Goal: Task Accomplishment & Management: Manage account settings

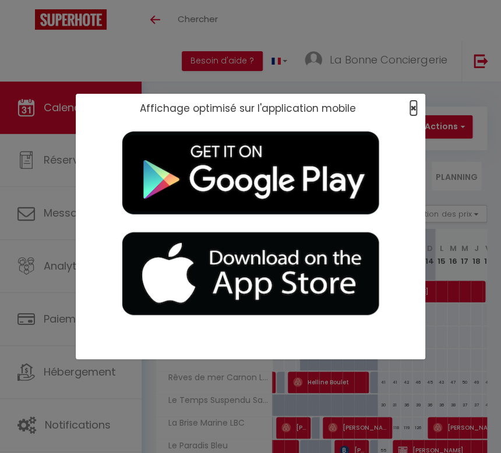
click at [414, 108] on span "×" at bounding box center [413, 108] width 6 height 15
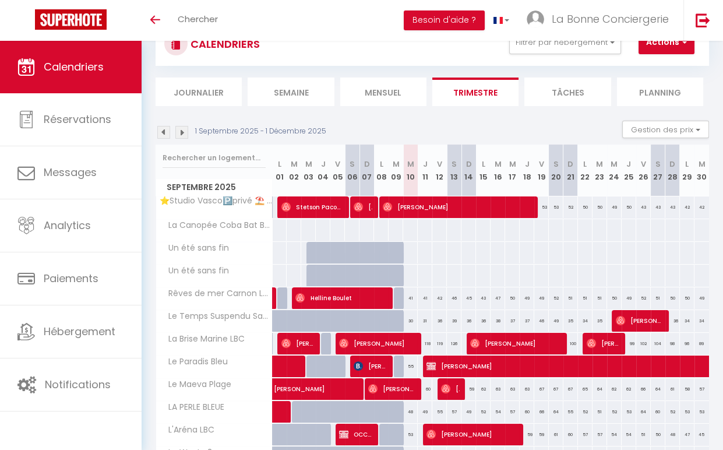
scroll to position [65, 0]
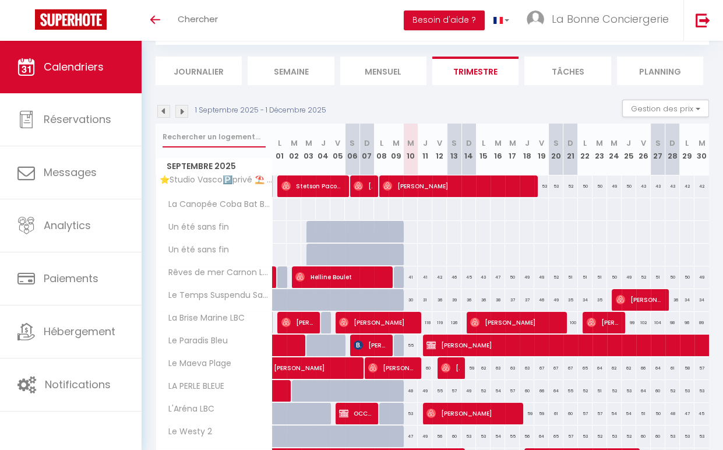
click at [230, 136] on input "text" at bounding box center [214, 136] width 103 height 21
click at [160, 116] on img at bounding box center [163, 111] width 13 height 13
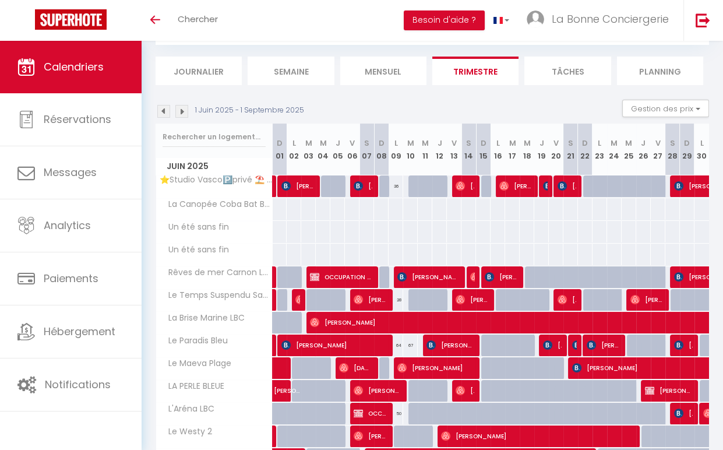
click at [366, 78] on li "Mensuel" at bounding box center [383, 71] width 86 height 29
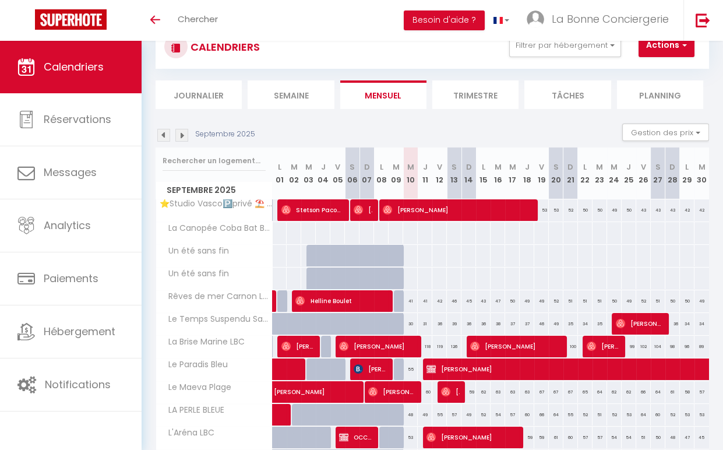
scroll to position [65, 0]
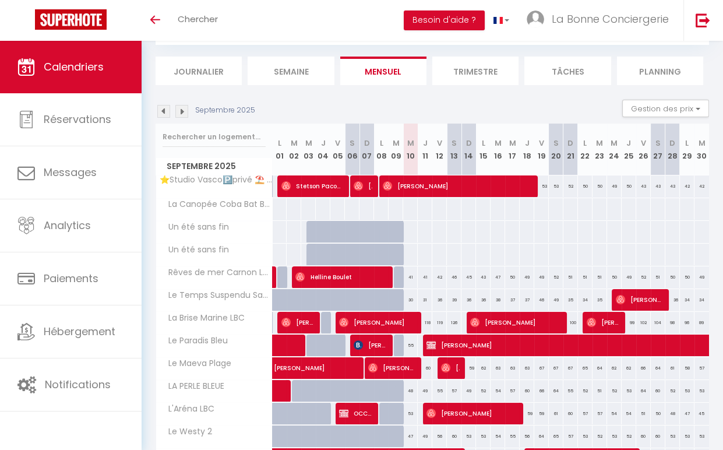
click at [165, 108] on img at bounding box center [163, 111] width 13 height 13
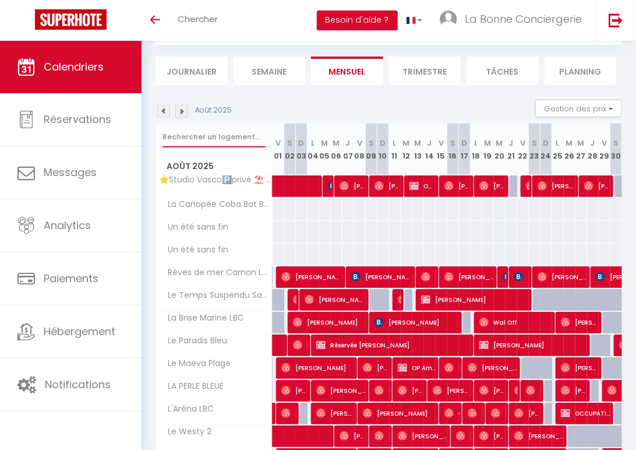
click at [225, 132] on input "text" at bounding box center [214, 136] width 103 height 21
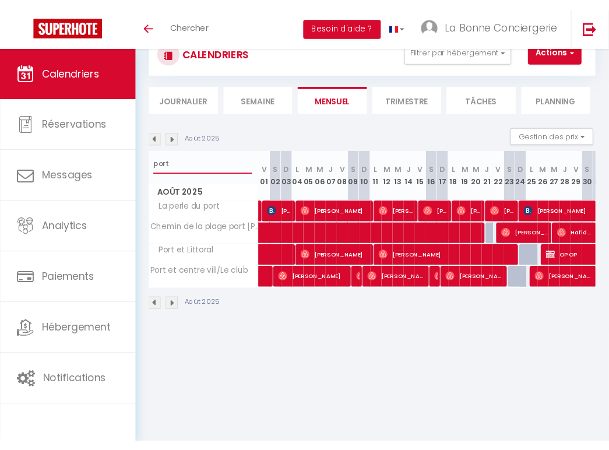
scroll to position [0, 0]
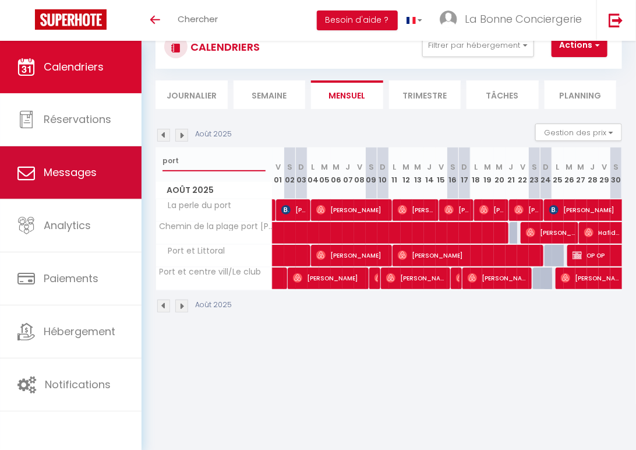
drag, startPoint x: 190, startPoint y: 164, endPoint x: 121, endPoint y: 164, distance: 68.7
click at [121, 164] on div "🟢 Des questions ou besoin d'assistance pour la migration AirBnB? Connectez-vous…" at bounding box center [318, 169] width 636 height 338
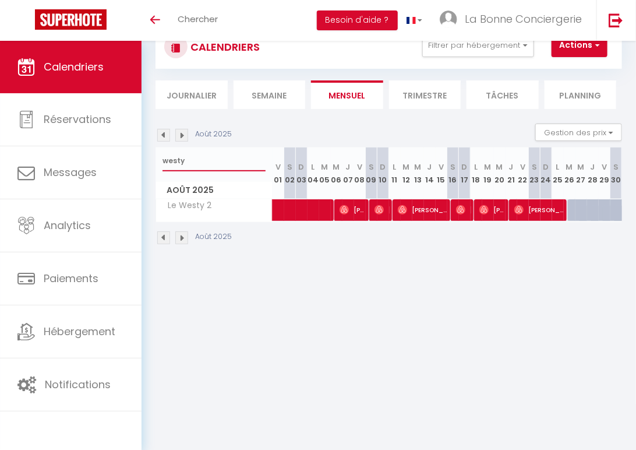
type input "westy"
click at [490, 213] on span "Erika Couderc" at bounding box center [492, 210] width 27 height 22
select select "OK"
select select "1"
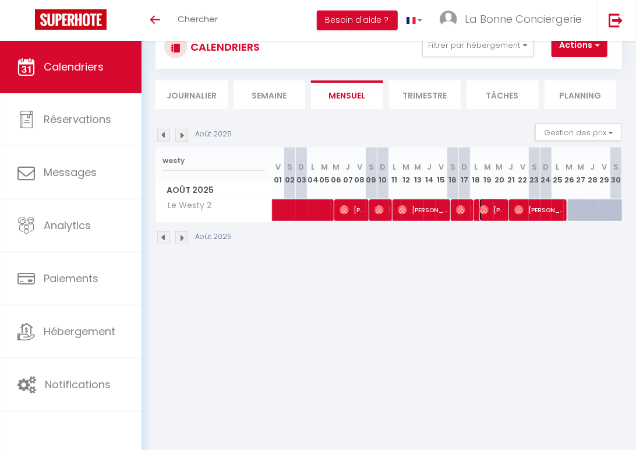
select select "0"
select select "1"
select select
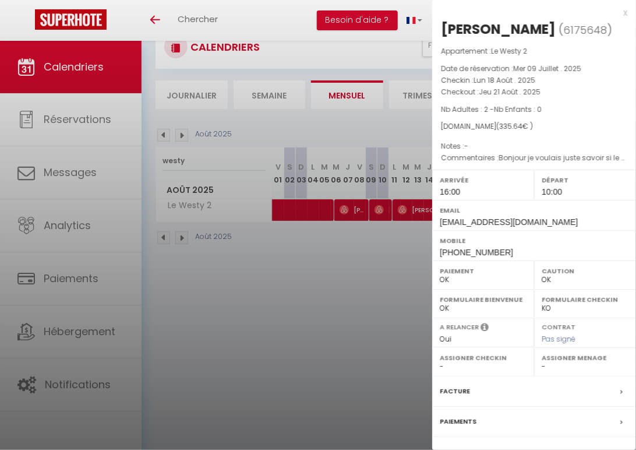
select select "43860"
click at [359, 288] on div at bounding box center [318, 225] width 636 height 450
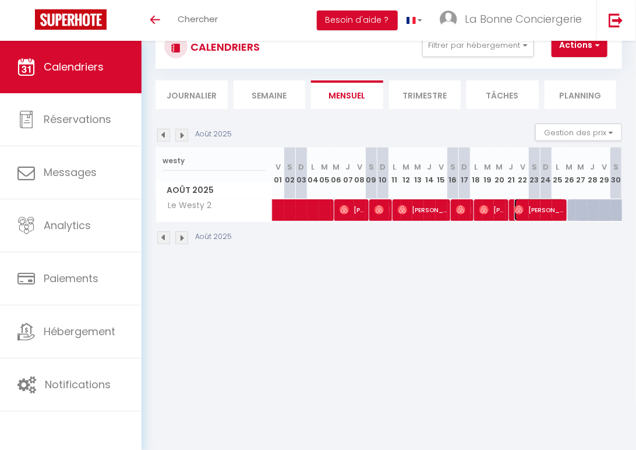
click at [490, 211] on span "Noeline Martin" at bounding box center [539, 210] width 51 height 22
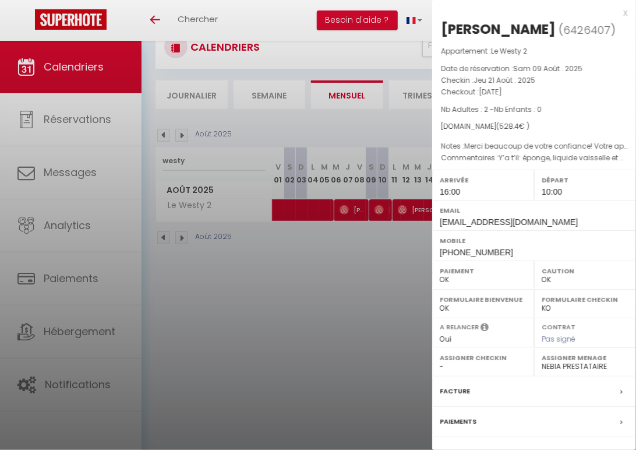
click at [393, 271] on div at bounding box center [318, 225] width 636 height 450
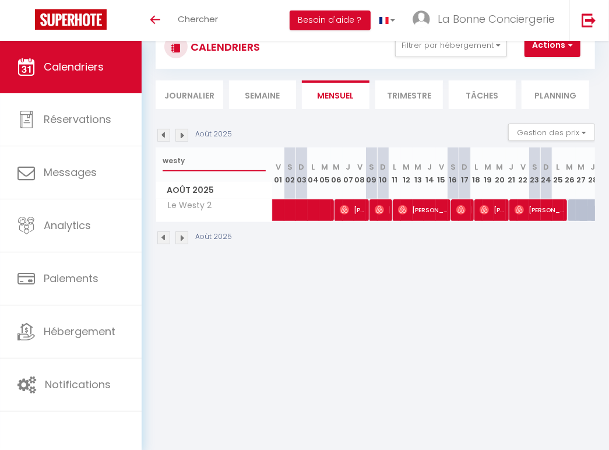
drag, startPoint x: 195, startPoint y: 160, endPoint x: 151, endPoint y: 161, distance: 43.7
click at [151, 161] on div "CALENDRIERS Filtrer par hébergement Camargue Escapade Camarguaise [GEOGRAPHIC_D…" at bounding box center [375, 135] width 467 height 270
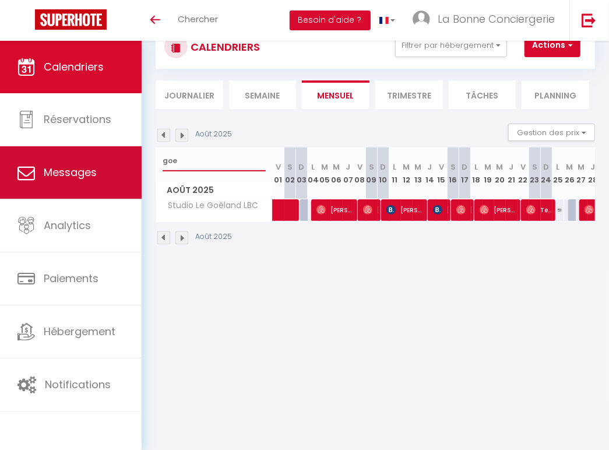
drag, startPoint x: 196, startPoint y: 165, endPoint x: 121, endPoint y: 157, distance: 75.7
click at [121, 157] on div "🟢 Des questions ou besoin d'assistance pour la migration AirBnB? Connectez-vous…" at bounding box center [304, 135] width 609 height 270
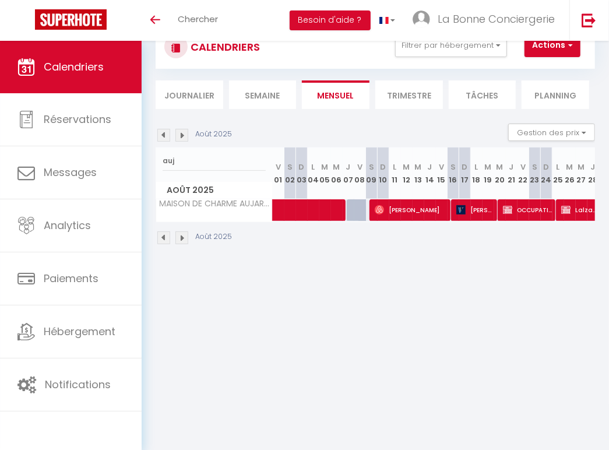
drag, startPoint x: 528, startPoint y: 284, endPoint x: 561, endPoint y: 276, distance: 33.6
drag, startPoint x: 202, startPoint y: 156, endPoint x: 144, endPoint y: 157, distance: 57.1
click at [144, 157] on div "CALENDRIERS Filtrer par hébergement Camargue Escapade Camarguaise [GEOGRAPHIC_D…" at bounding box center [375, 135] width 467 height 270
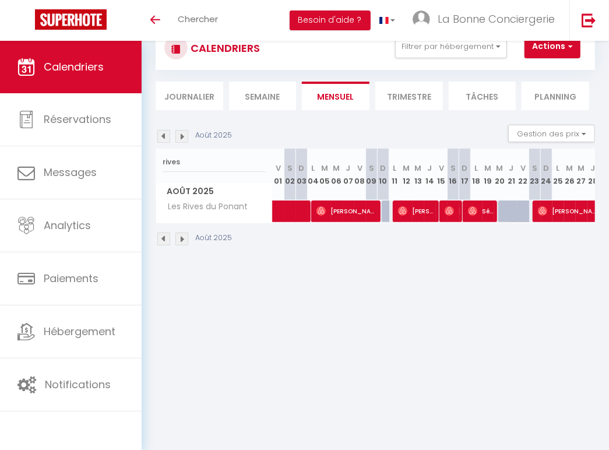
drag, startPoint x: 502, startPoint y: 287, endPoint x: 491, endPoint y: 276, distance: 15.2
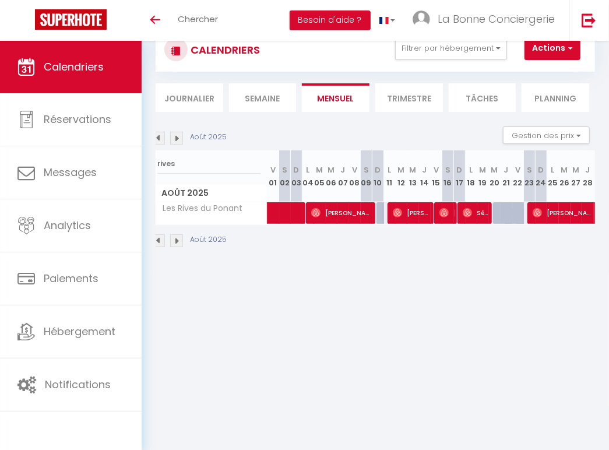
scroll to position [0, 27]
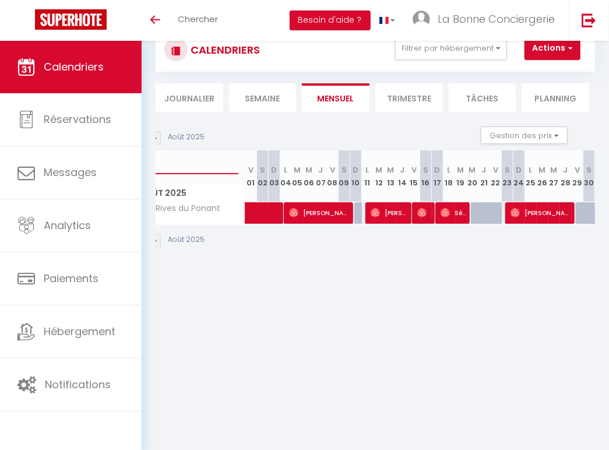
click at [199, 161] on input "rives" at bounding box center [186, 163] width 103 height 21
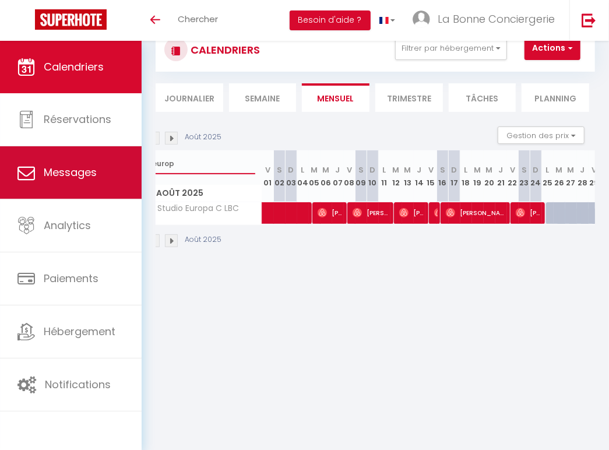
drag, startPoint x: 220, startPoint y: 162, endPoint x: 77, endPoint y: 164, distance: 142.7
click at [70, 165] on div "🟢 Des questions ou besoin d'assistance pour la migration AirBnB? Connectez-vous…" at bounding box center [304, 138] width 609 height 270
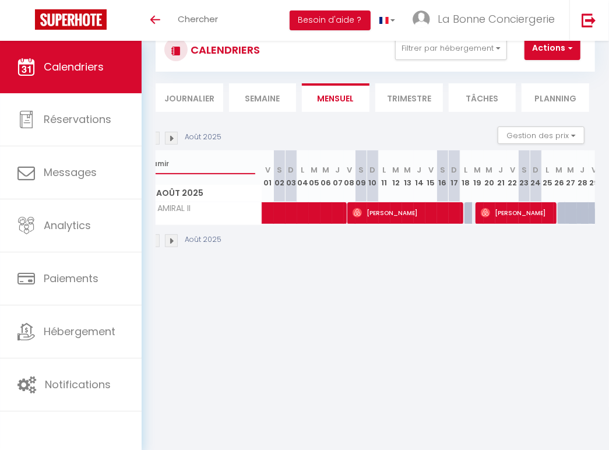
click at [200, 157] on input "amir" at bounding box center [203, 163] width 103 height 21
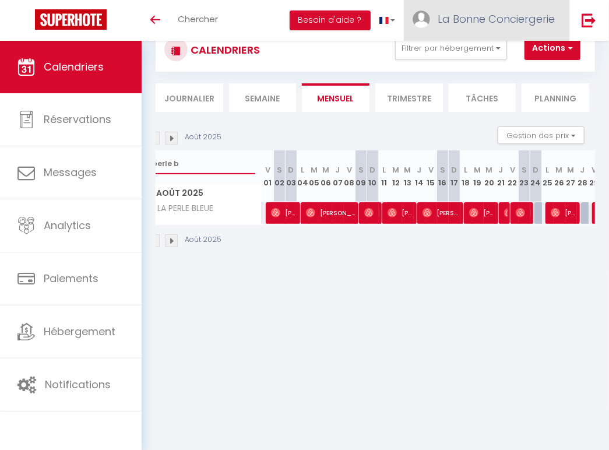
type input "perle b"
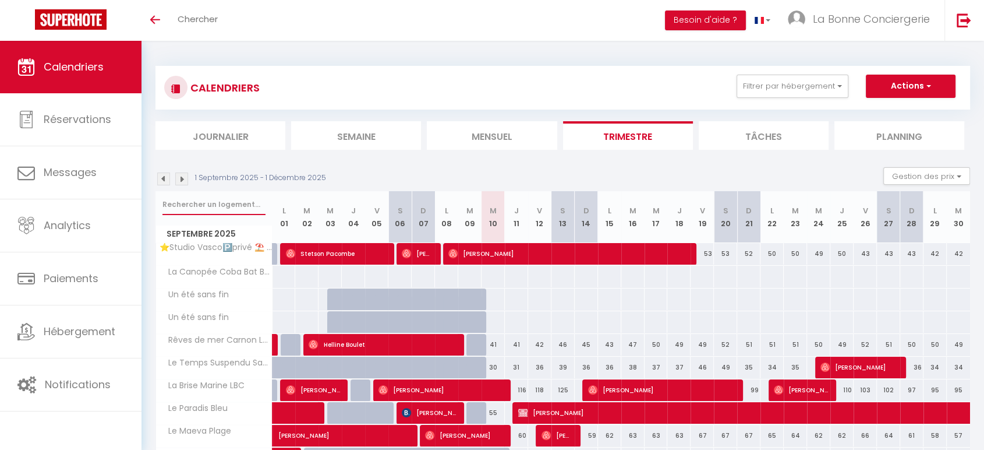
click at [194, 199] on input "text" at bounding box center [214, 204] width 103 height 21
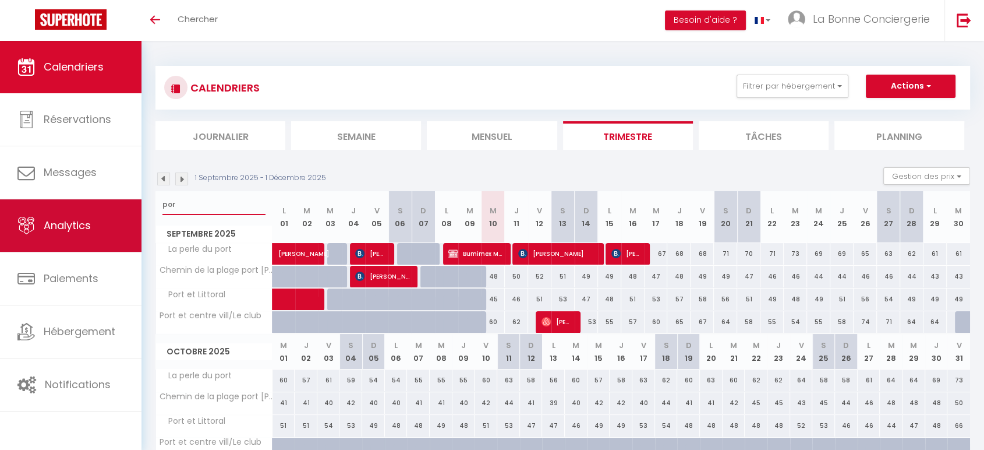
drag, startPoint x: 189, startPoint y: 200, endPoint x: 135, endPoint y: 200, distance: 54.8
click at [135, 200] on div "🟢 Des questions ou besoin d'assistance pour la migration AirBnB? Connectez-vous…" at bounding box center [492, 338] width 984 height 595
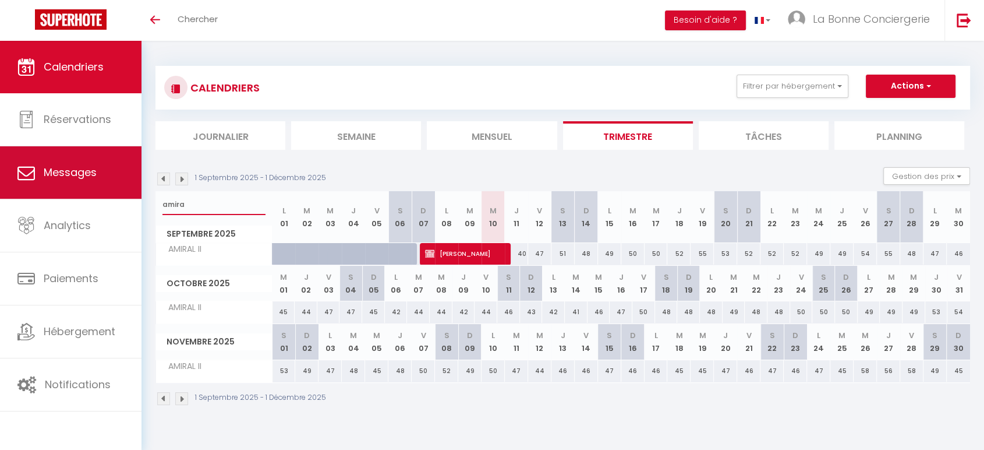
drag, startPoint x: 205, startPoint y: 196, endPoint x: 118, endPoint y: 193, distance: 86.8
click at [118, 193] on div "🟢 Des questions ou besoin d'assistance pour la migration AirBnB? Connectez-vous…" at bounding box center [492, 236] width 984 height 390
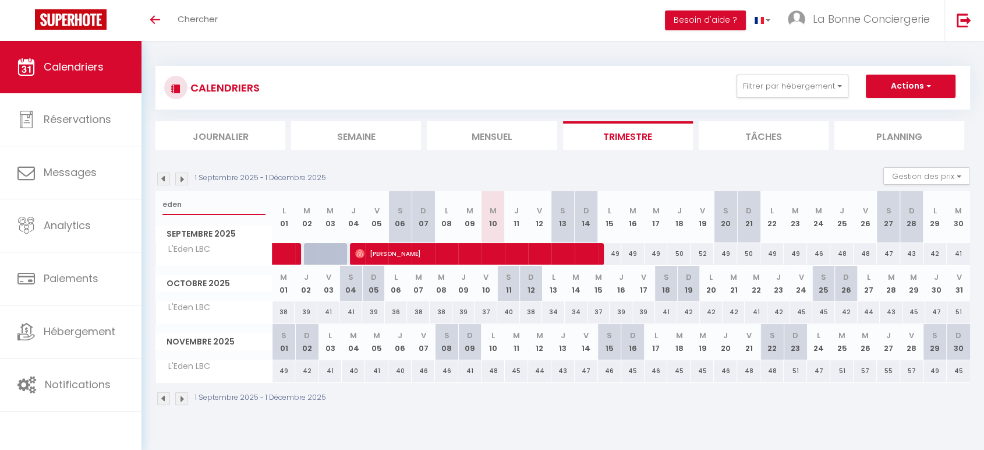
drag, startPoint x: 186, startPoint y: 202, endPoint x: 146, endPoint y: 210, distance: 41.5
click at [146, 210] on div "CALENDRIERS Filtrer par hébergement Camargue Escapade Camarguaise [GEOGRAPHIC_D…" at bounding box center [563, 236] width 843 height 390
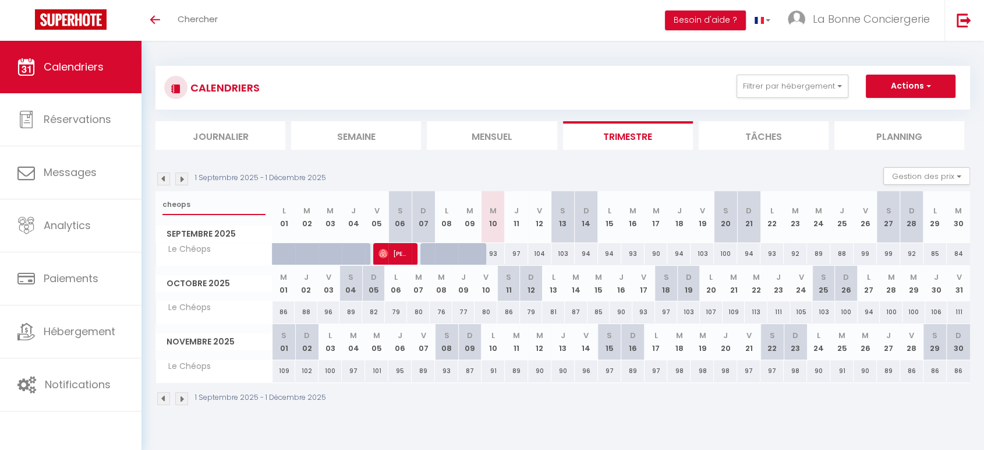
type input "cheops"
